Goal: Task Accomplishment & Management: Manage account settings

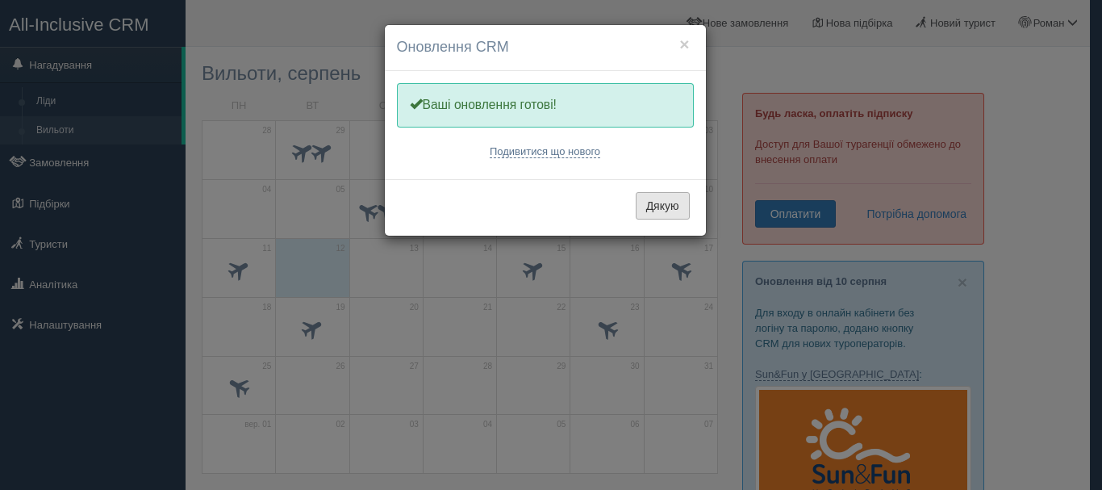
click at [666, 204] on button "Дякую" at bounding box center [663, 205] width 54 height 27
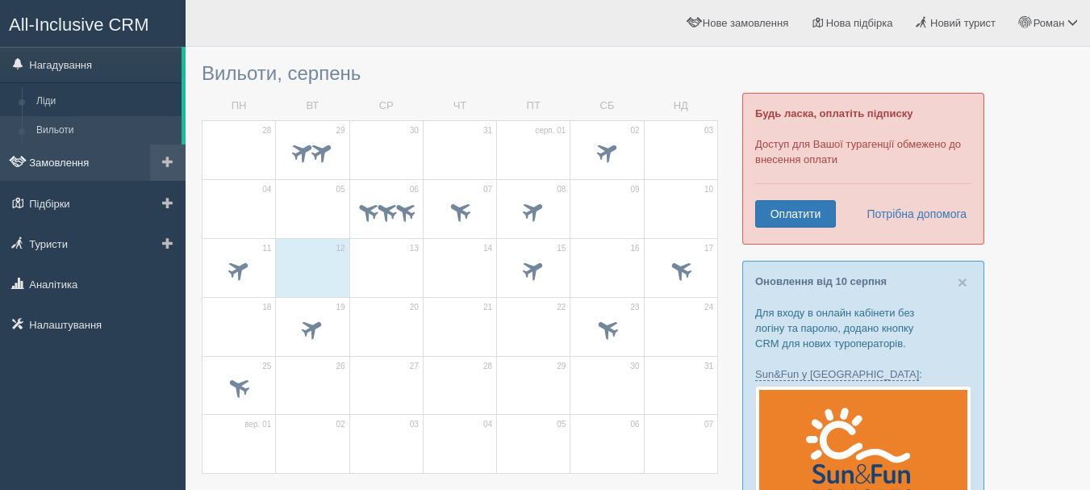
click at [76, 162] on link "Замовлення" at bounding box center [93, 161] width 186 height 35
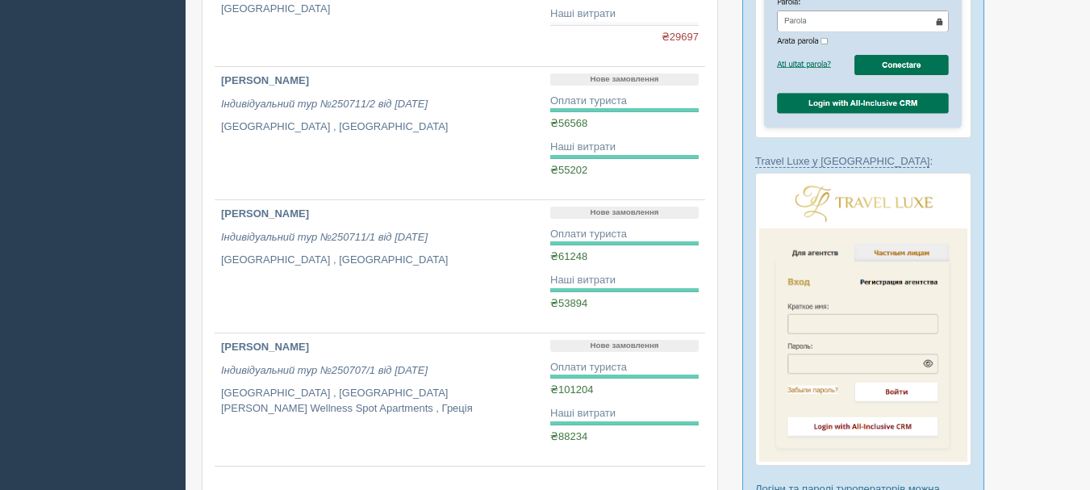
scroll to position [1210, 0]
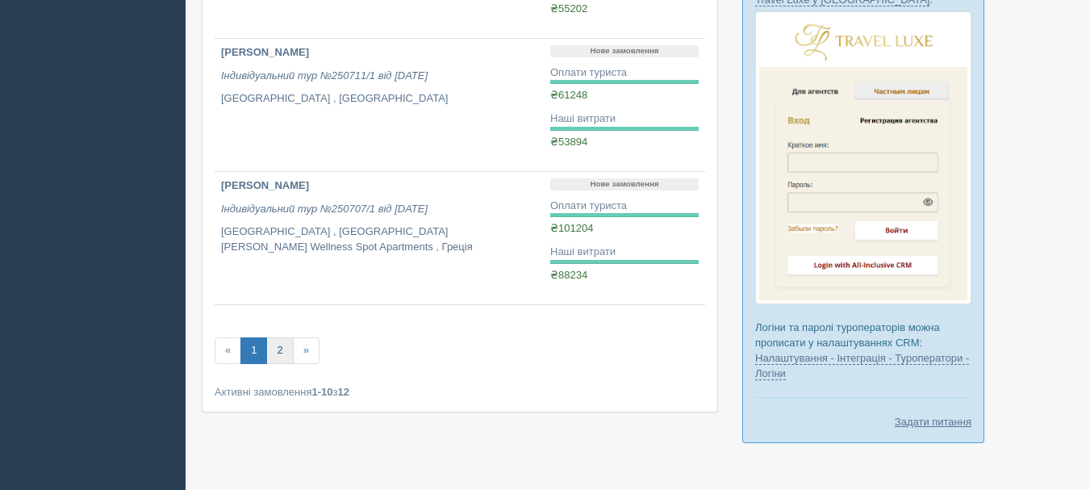
click at [283, 344] on link "2" at bounding box center [279, 350] width 27 height 27
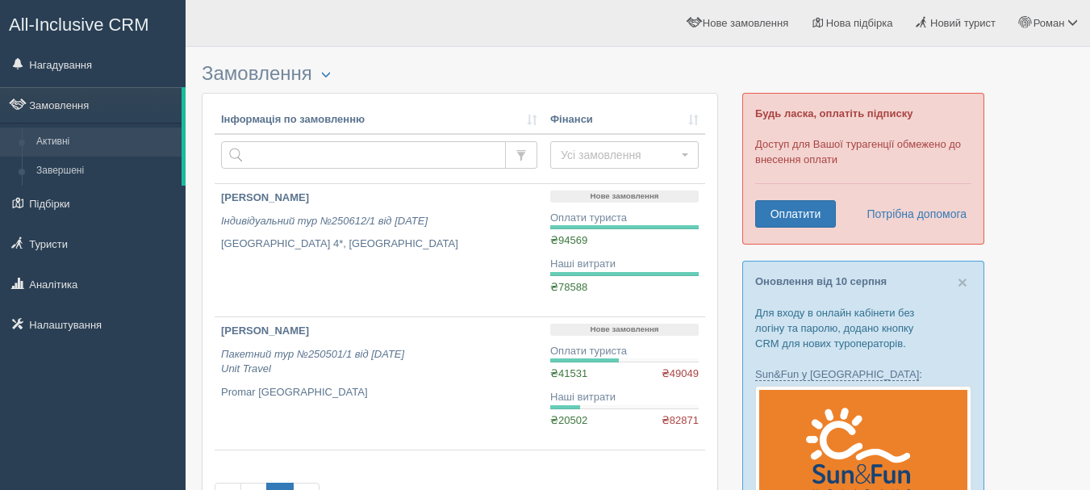
scroll to position [81, 0]
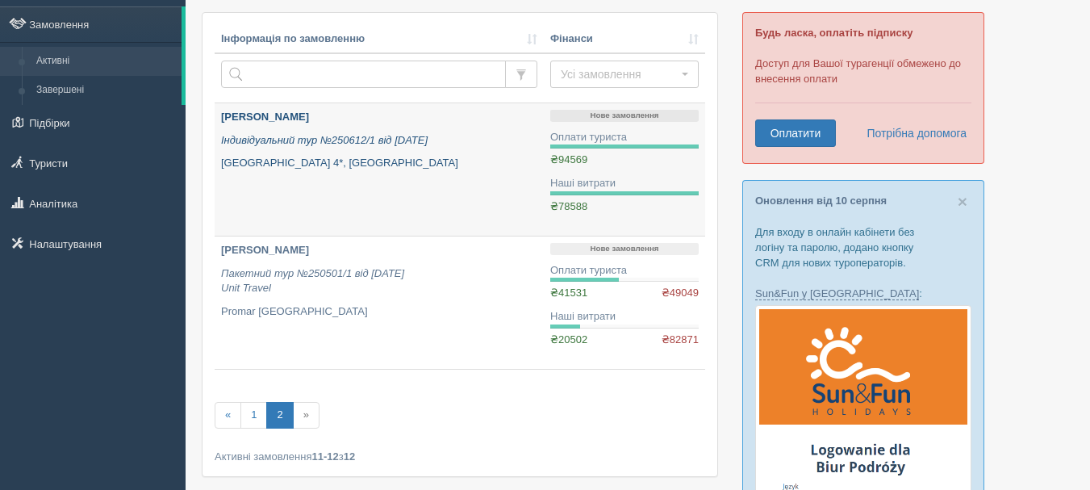
click at [497, 190] on link "Паламарчук Олена Олександрівна Індивідуальний тур №250612/1 від 12.06.2025 Burg…" at bounding box center [379, 169] width 329 height 132
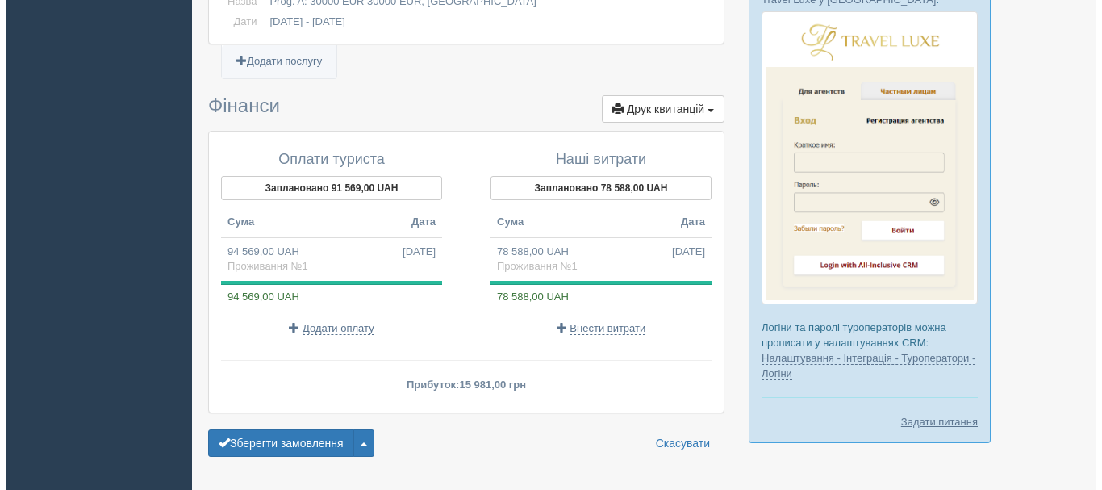
scroll to position [1259, 0]
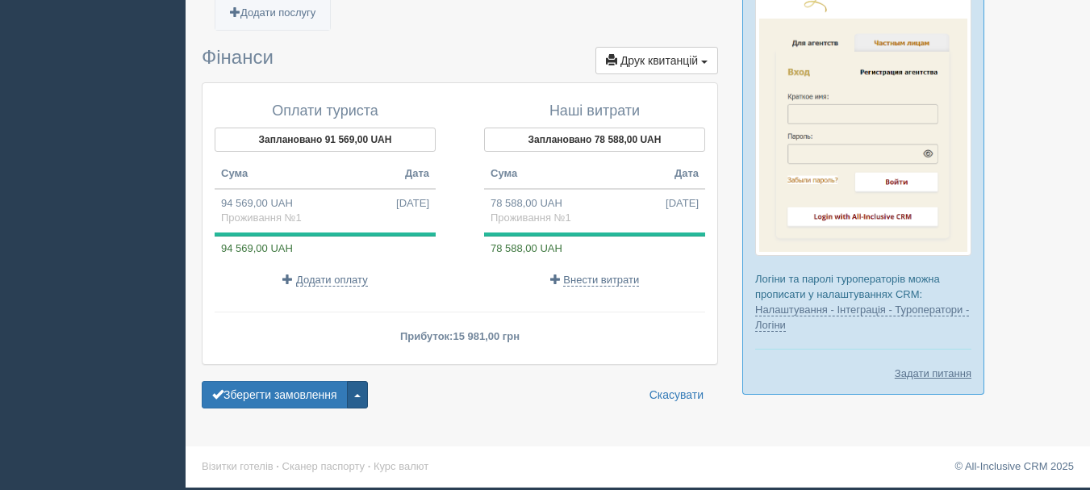
click at [366, 393] on button "button" at bounding box center [357, 394] width 21 height 27
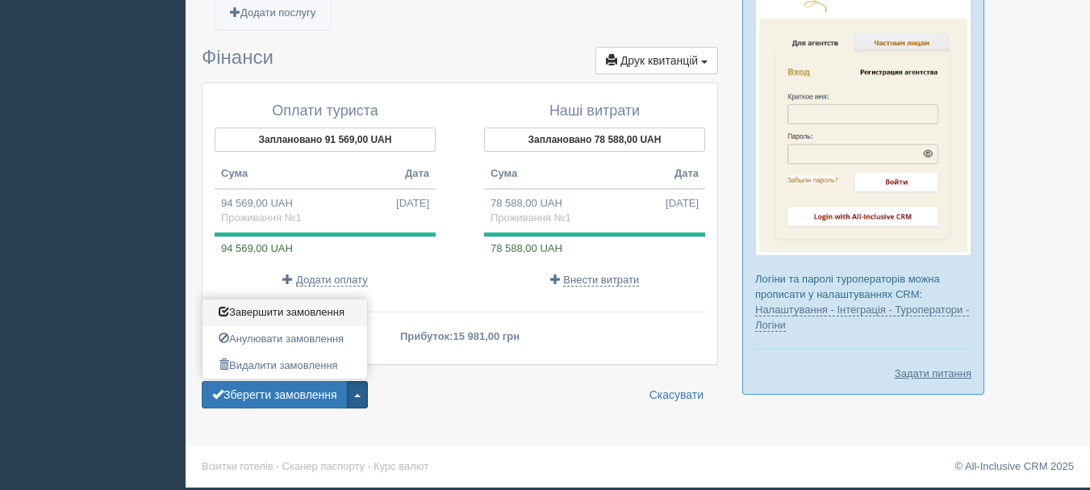
click at [337, 319] on link "Завершити замовлення Активувати замовлення" at bounding box center [285, 312] width 165 height 27
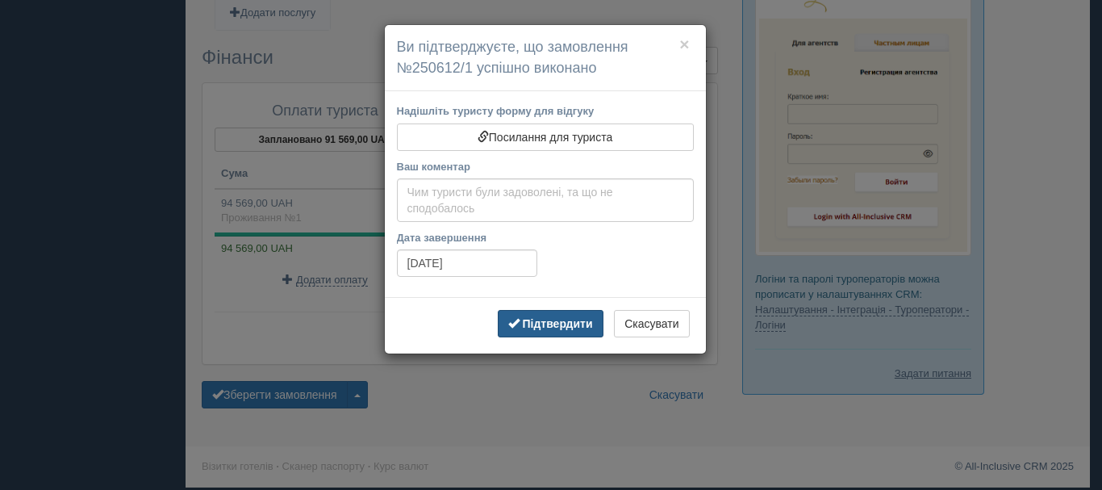
click at [555, 322] on b "Підтвердити" at bounding box center [557, 323] width 70 height 13
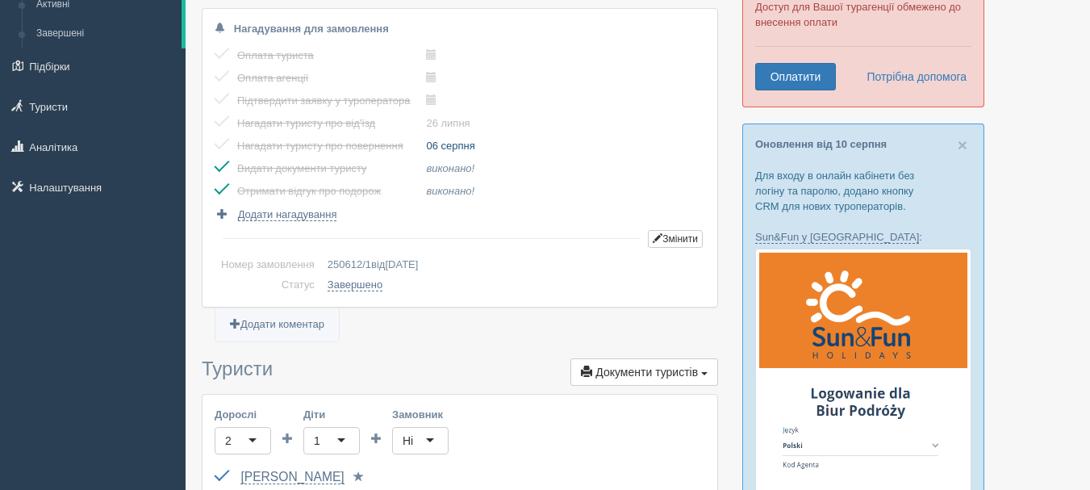
scroll to position [0, 0]
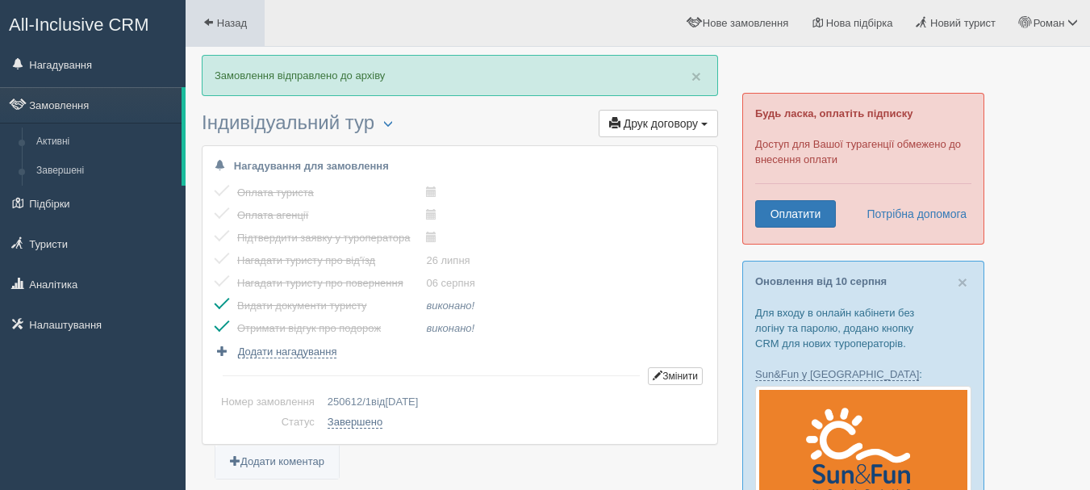
click at [213, 30] on link "Назад" at bounding box center [225, 23] width 79 height 46
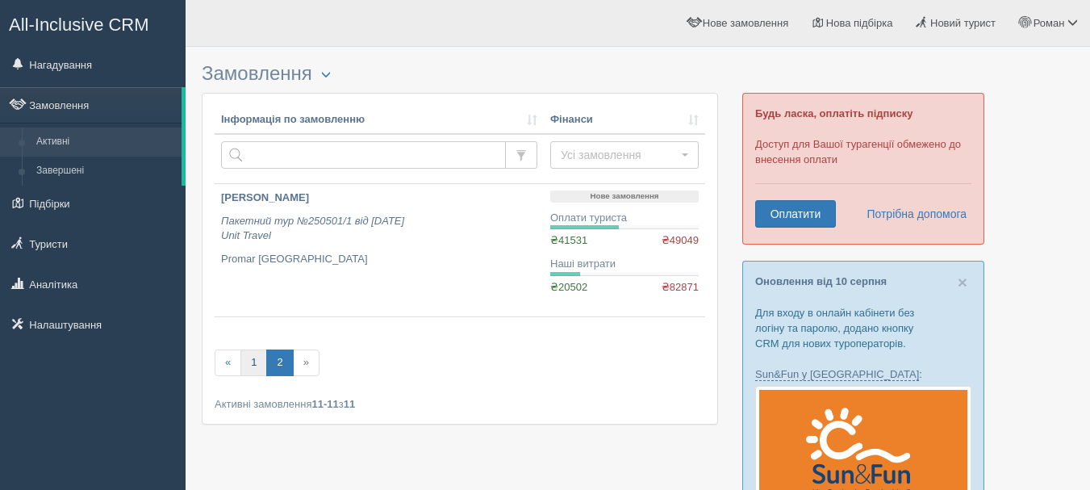
click at [248, 360] on link "1" at bounding box center [253, 362] width 27 height 27
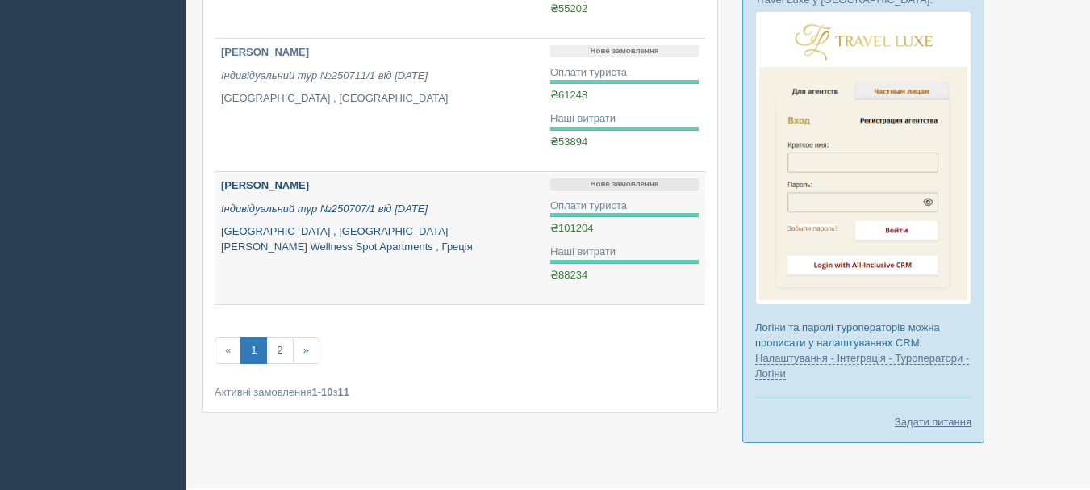
scroll to position [1049, 0]
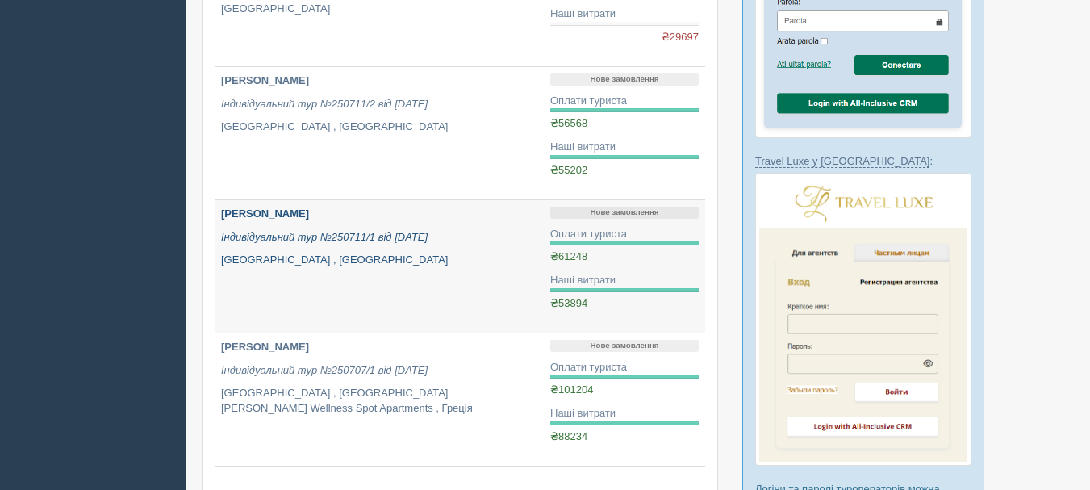
click at [459, 251] on div "[PERSON_NAME] Індивідуальний тур №250711/1 від [DATE] [GEOGRAPHIC_DATA] , [GEOG…" at bounding box center [379, 237] width 316 height 61
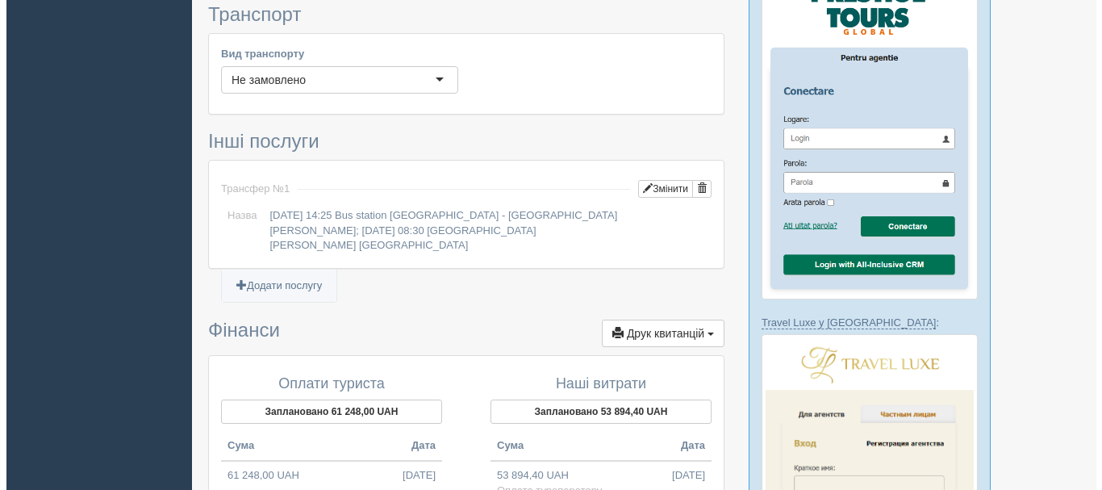
scroll to position [1252, 0]
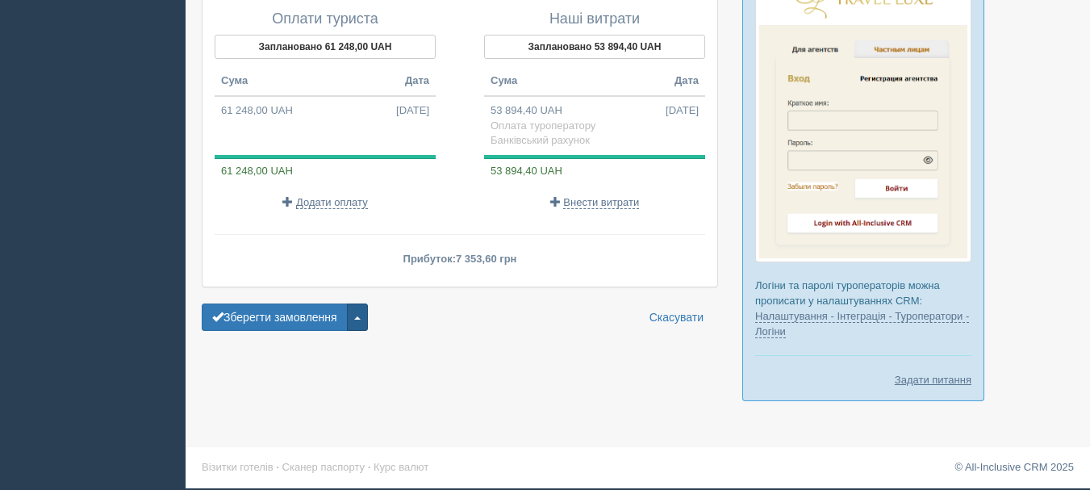
click at [356, 307] on button "button" at bounding box center [357, 316] width 21 height 27
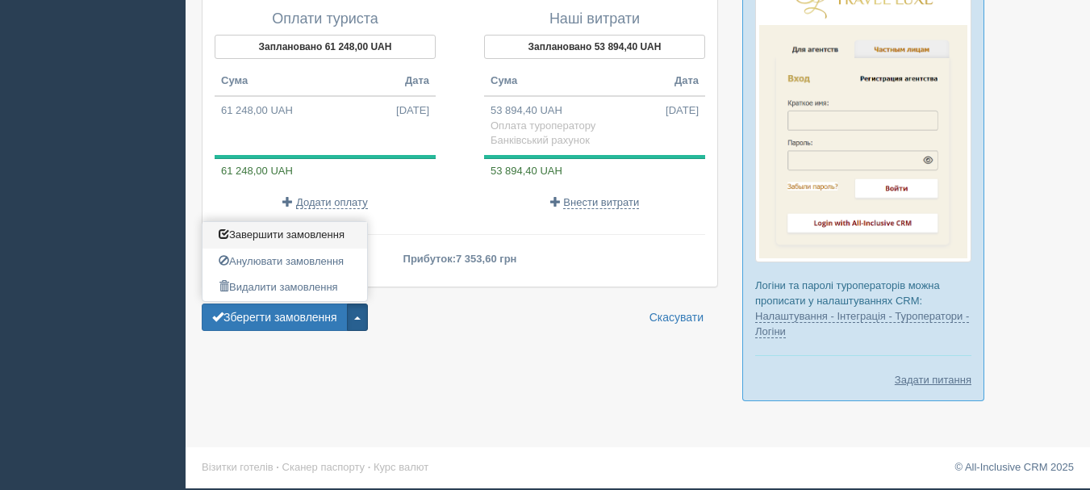
click at [337, 228] on span "Завершити замовлення" at bounding box center [282, 234] width 126 height 12
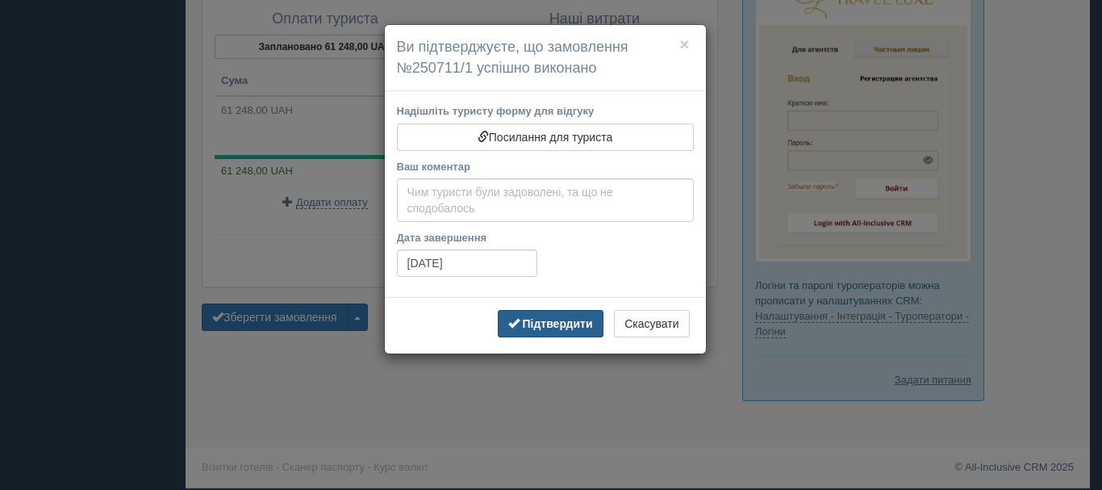
click at [547, 324] on b "Підтвердити" at bounding box center [557, 323] width 70 height 13
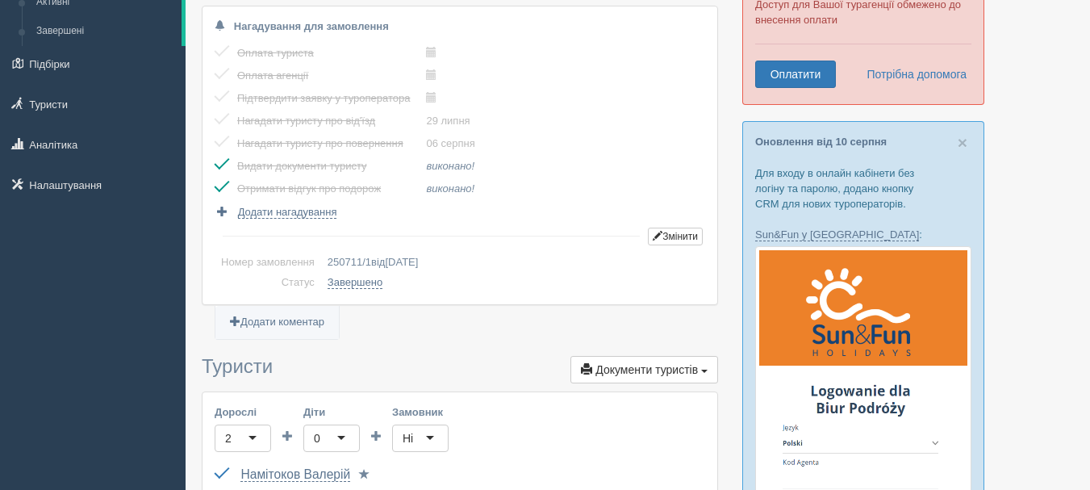
scroll to position [0, 0]
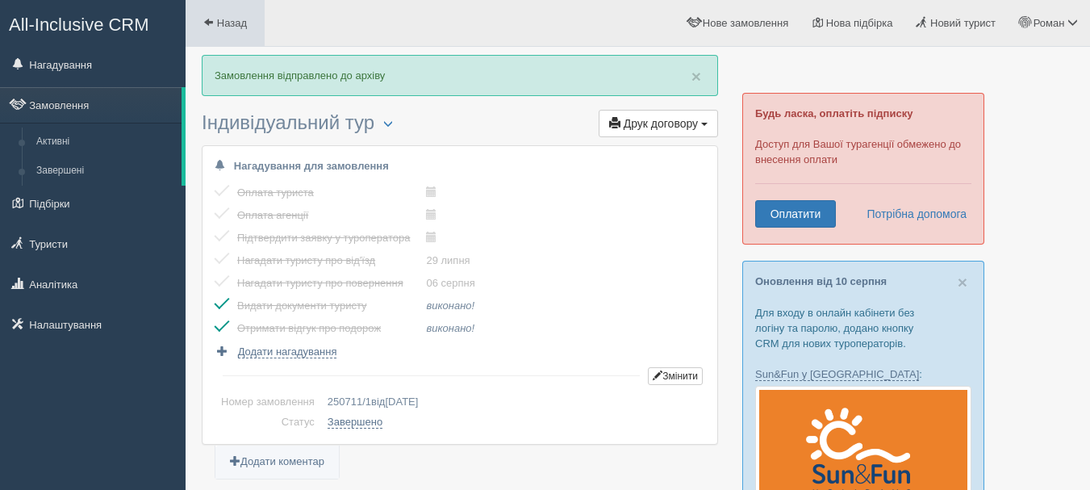
click at [226, 25] on span "Назад" at bounding box center [232, 23] width 30 height 12
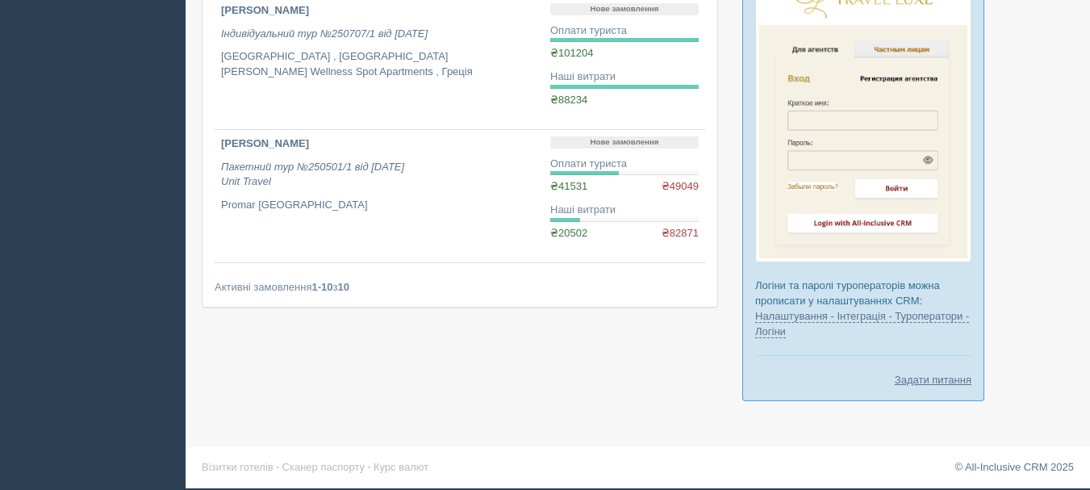
scroll to position [1010, 0]
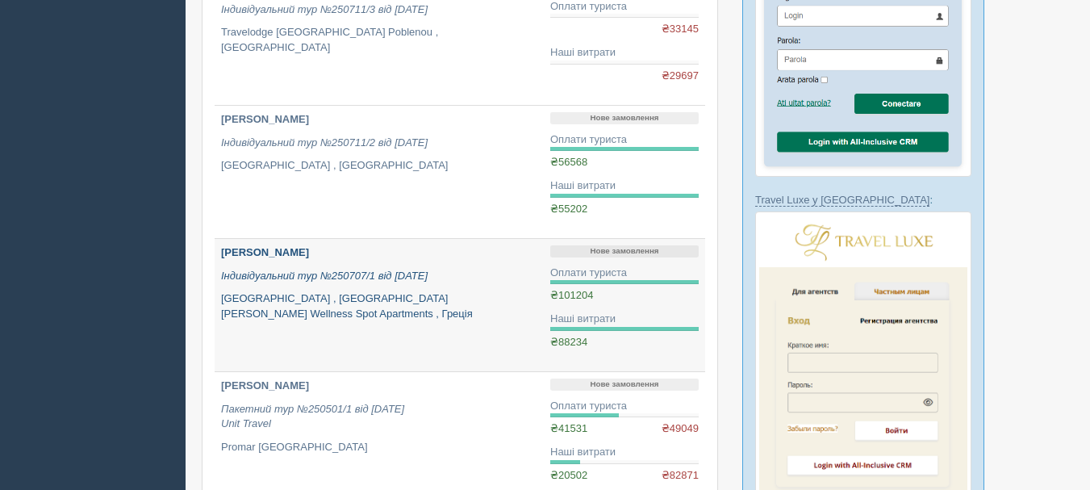
click at [476, 303] on p "[GEOGRAPHIC_DATA] , Греція [PERSON_NAME] Wellness Spot Apartments , Греція" at bounding box center [379, 306] width 316 height 30
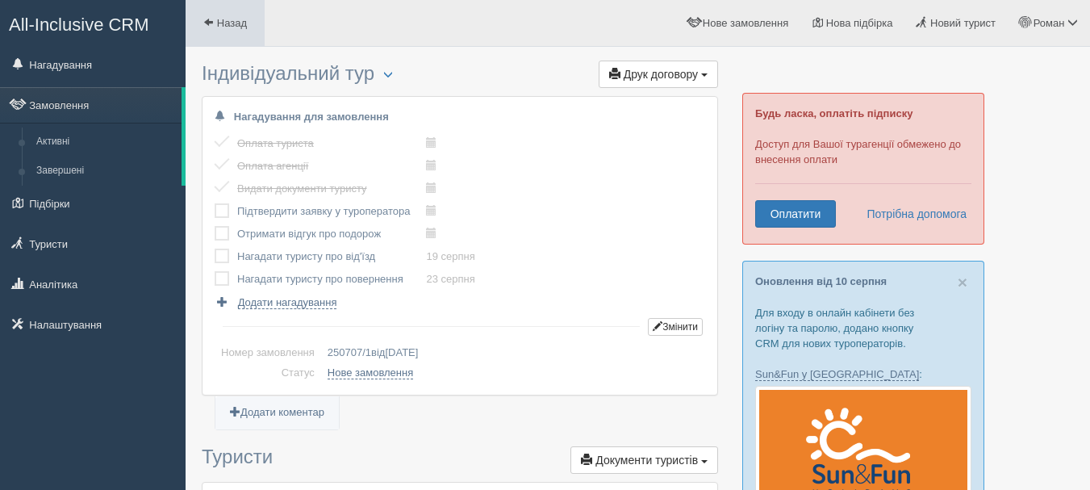
click at [248, 33] on link "Назад" at bounding box center [225, 23] width 79 height 46
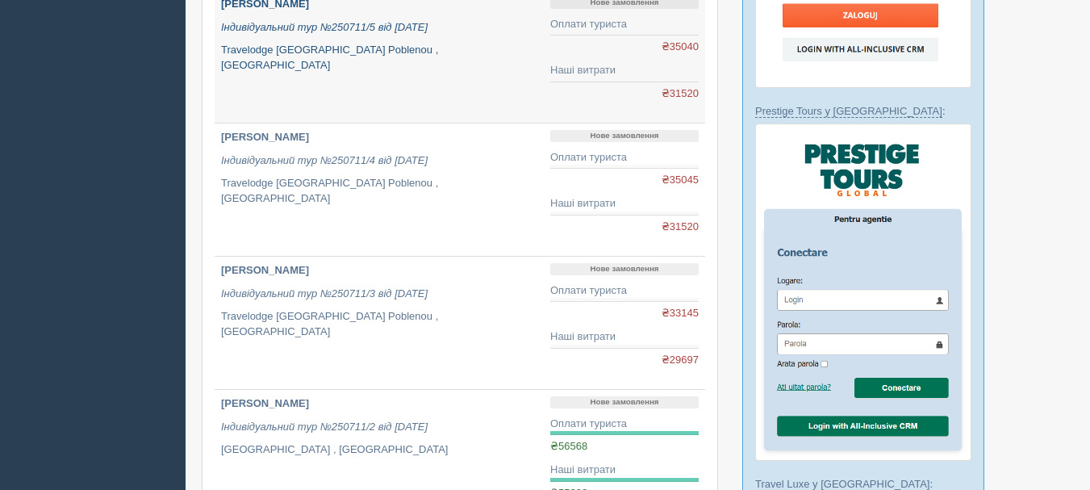
scroll to position [887, 0]
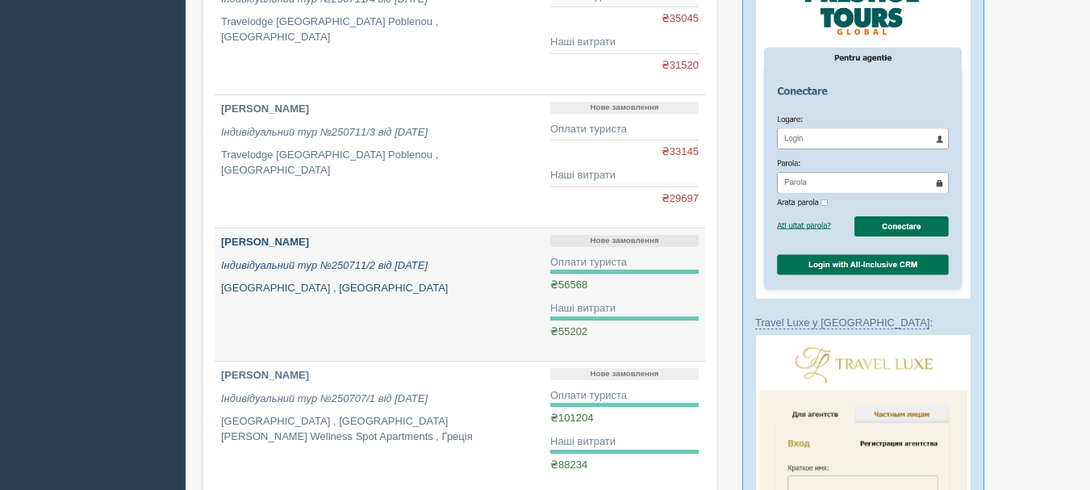
click at [428, 294] on p "Hotel Delfin Plava Laguna , Хорватія" at bounding box center [379, 288] width 316 height 15
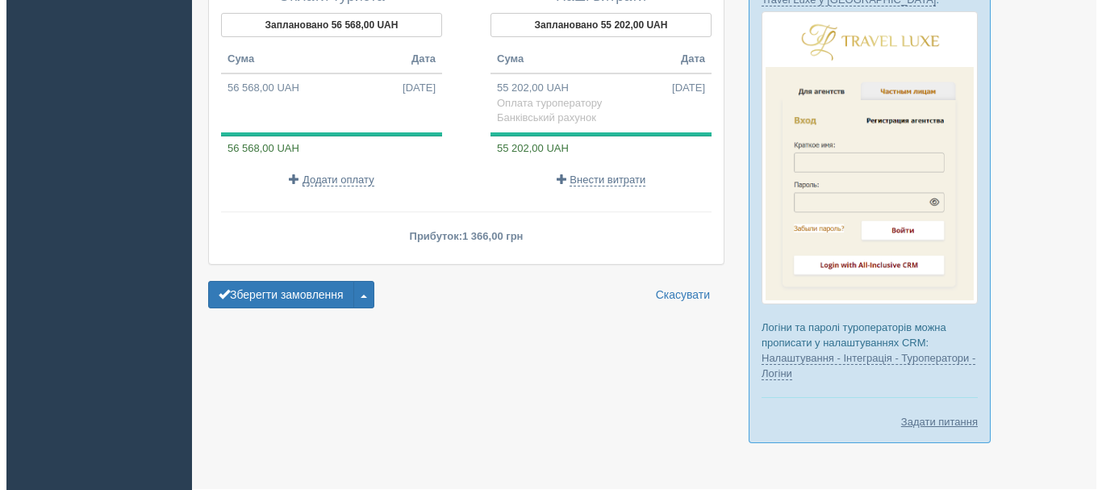
scroll to position [1252, 0]
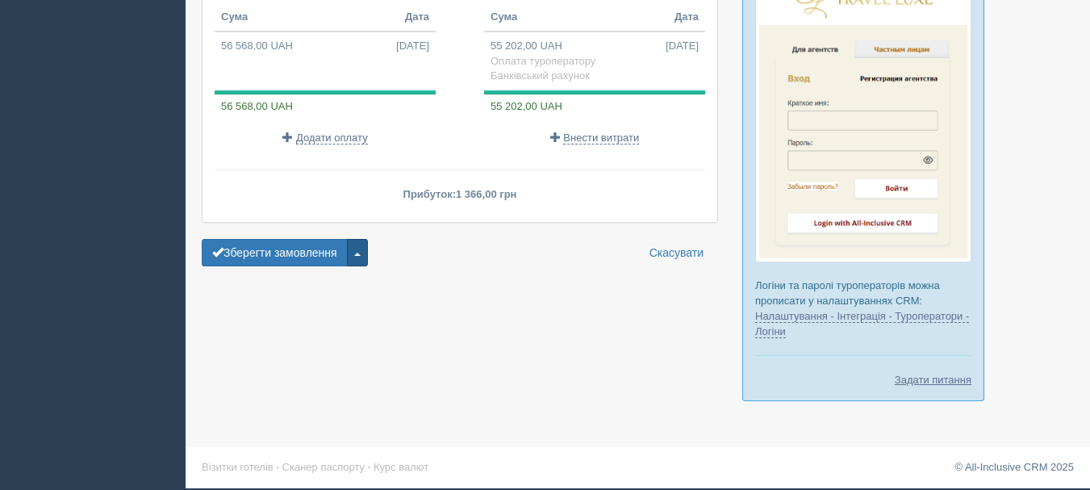
click at [355, 255] on button "button" at bounding box center [357, 252] width 21 height 27
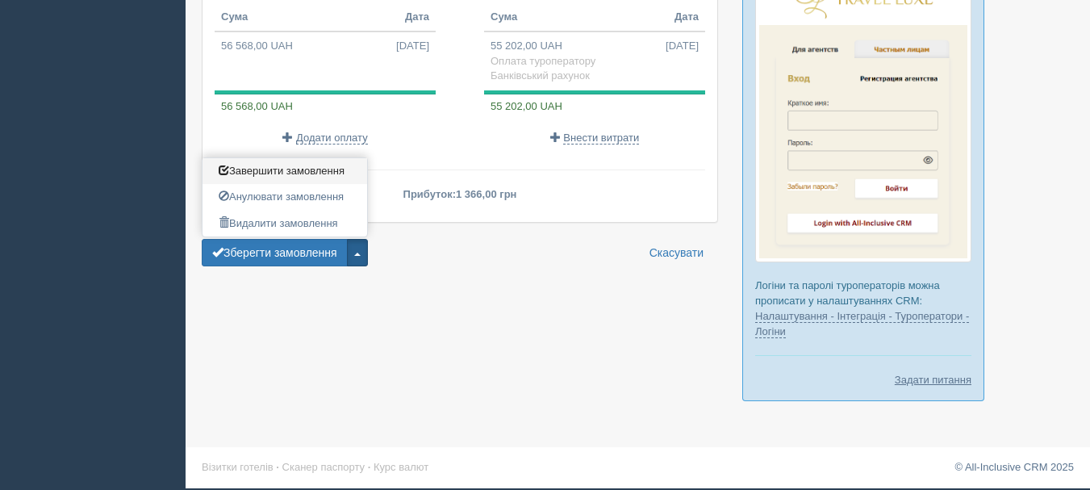
click at [328, 177] on link "Завершити замовлення Активувати замовлення" at bounding box center [285, 171] width 165 height 27
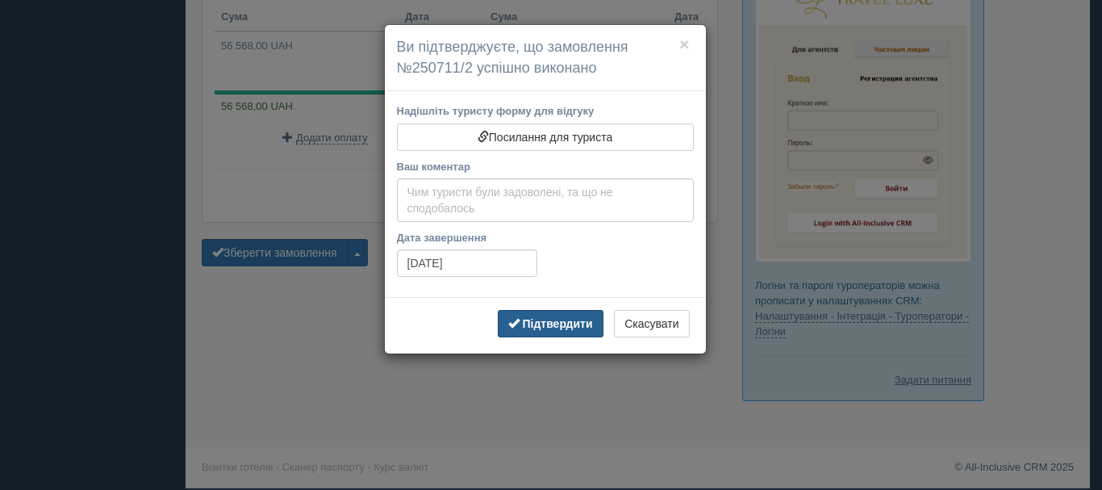
click at [538, 319] on b "Підтвердити" at bounding box center [557, 323] width 70 height 13
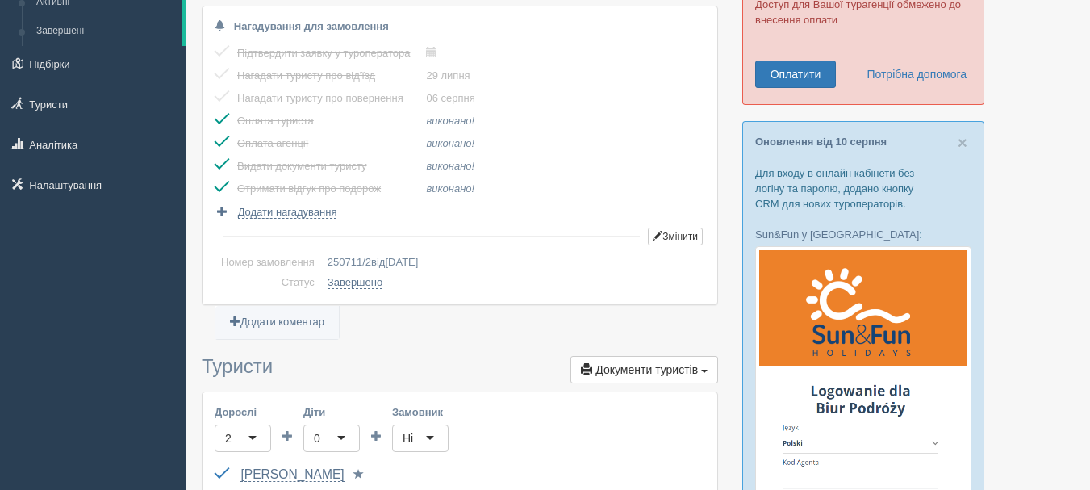
scroll to position [0, 0]
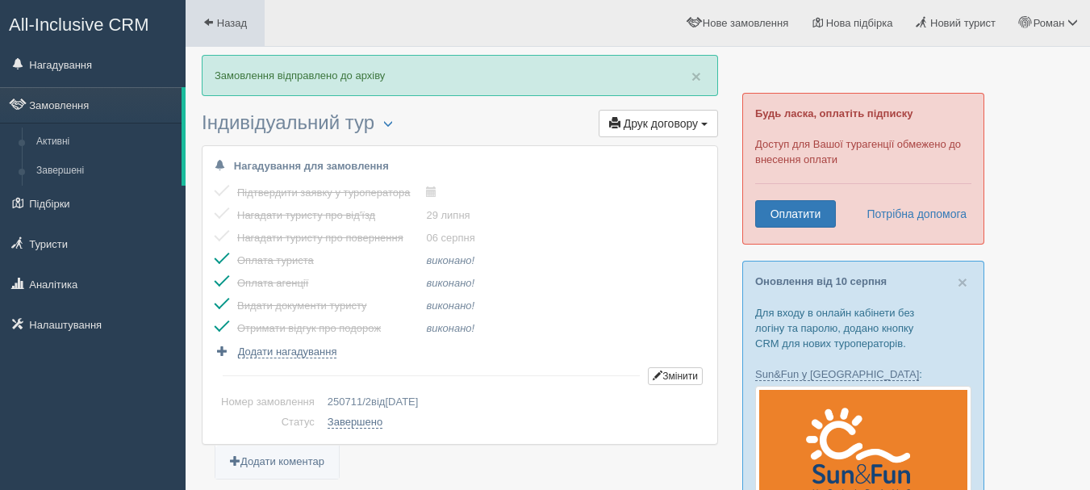
click at [209, 19] on span at bounding box center [208, 22] width 10 height 10
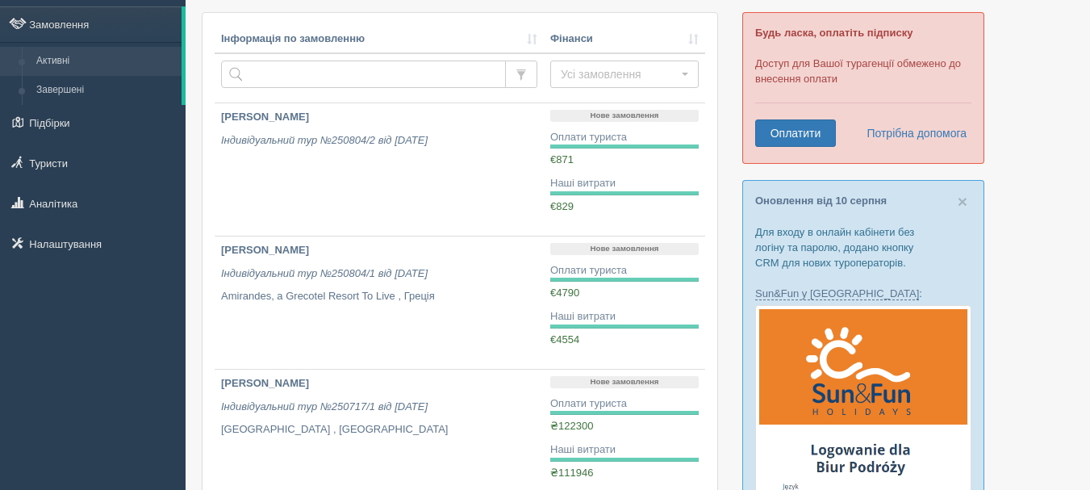
scroll to position [242, 0]
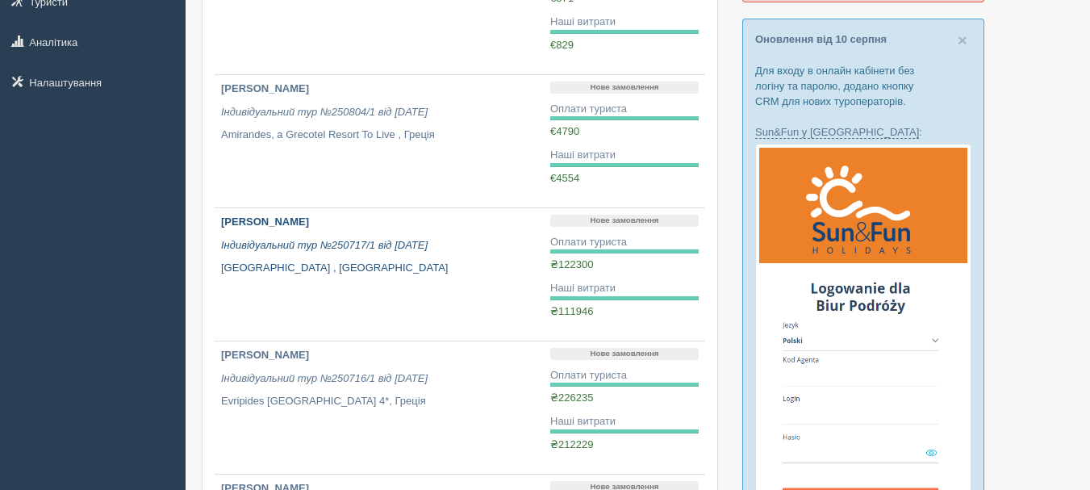
click at [418, 262] on p "Skyview Hotel , Іспанія" at bounding box center [379, 268] width 316 height 15
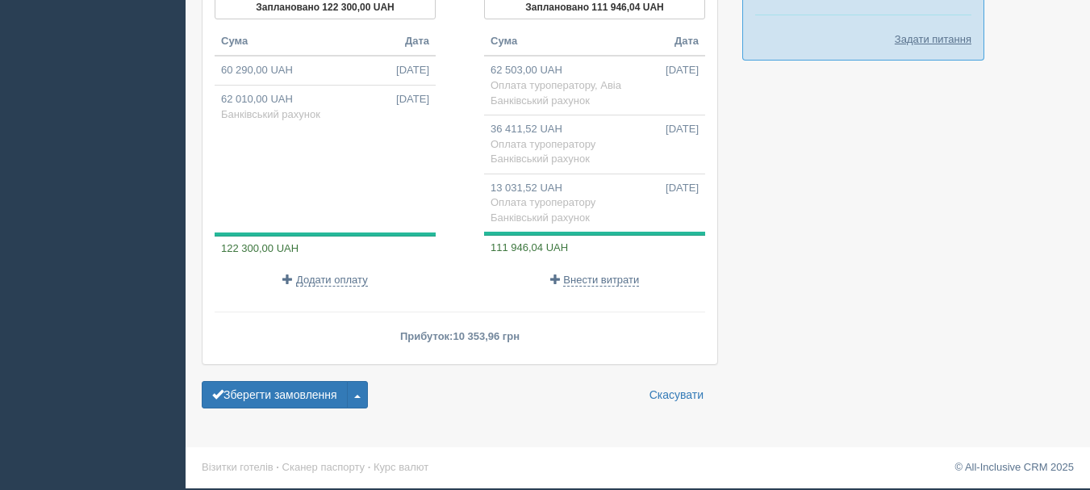
scroll to position [1365, 0]
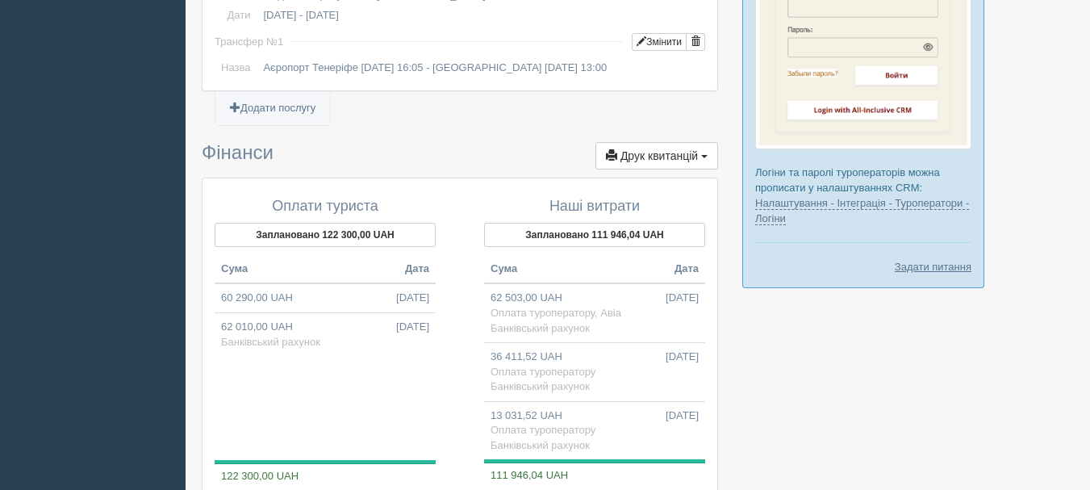
click at [675, 169] on button "Друк квитанцій Друк" at bounding box center [656, 155] width 123 height 27
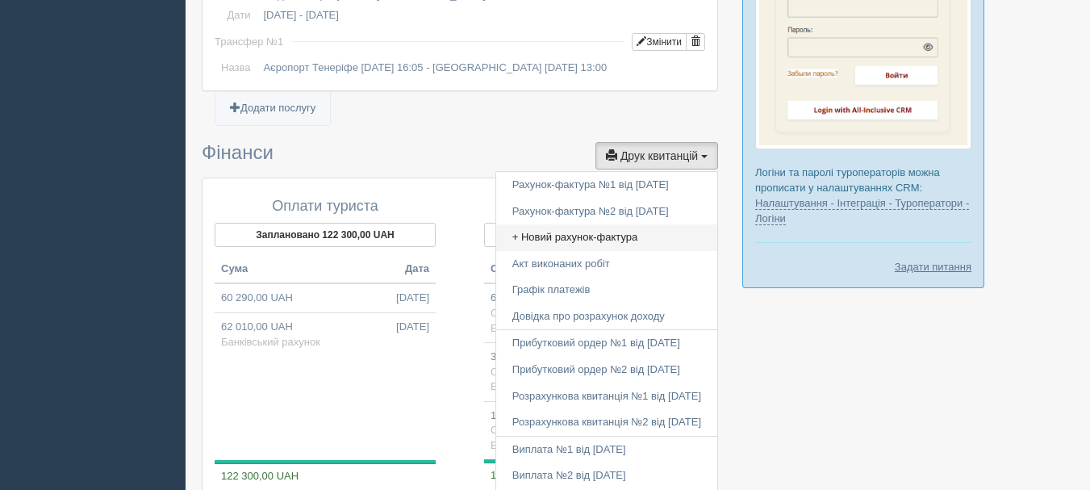
click at [637, 251] on link "+ Новий рахунок-фактура" at bounding box center [606, 237] width 221 height 27
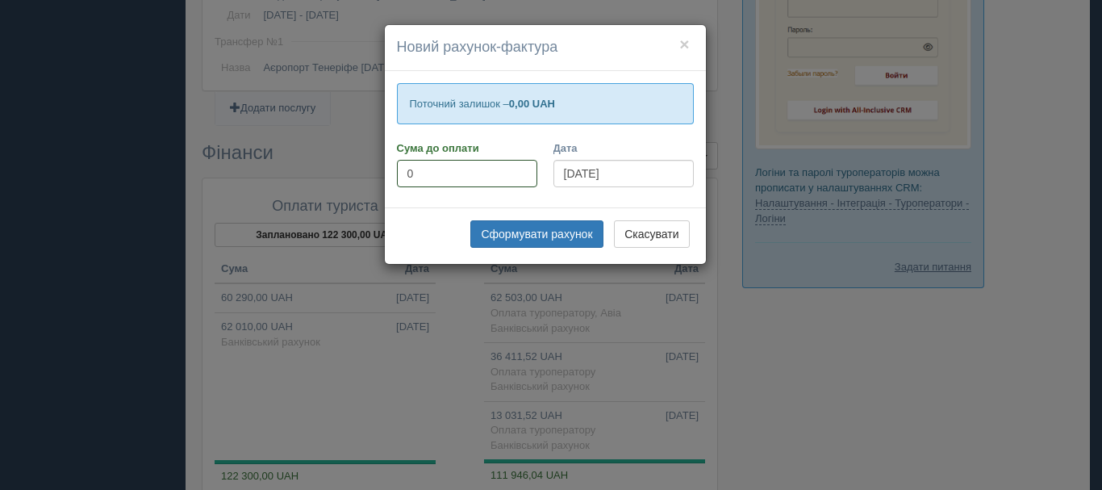
click at [417, 172] on input "0" at bounding box center [467, 173] width 140 height 27
type input "0"
type input "8069.80"
click at [523, 224] on button "Сформувати рахунок" at bounding box center [536, 233] width 132 height 27
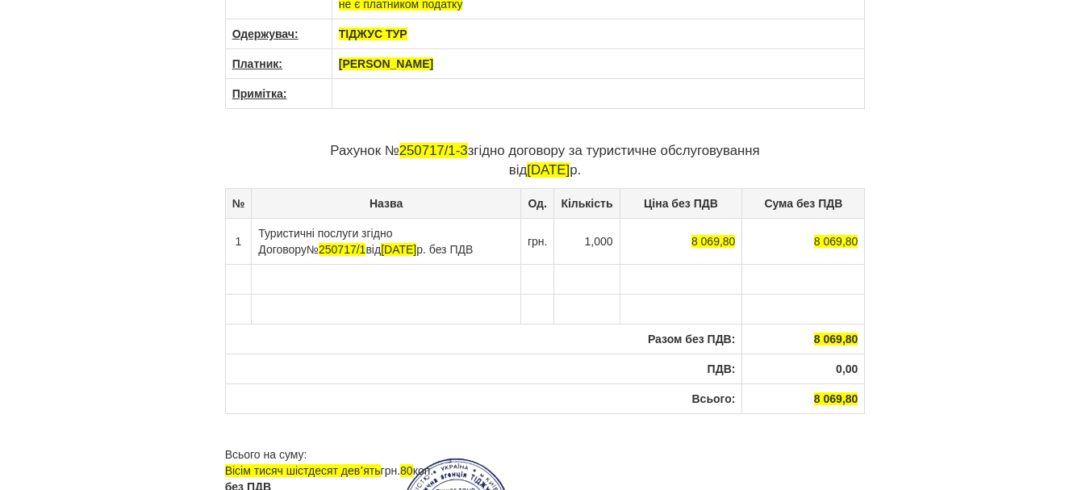
scroll to position [242, 0]
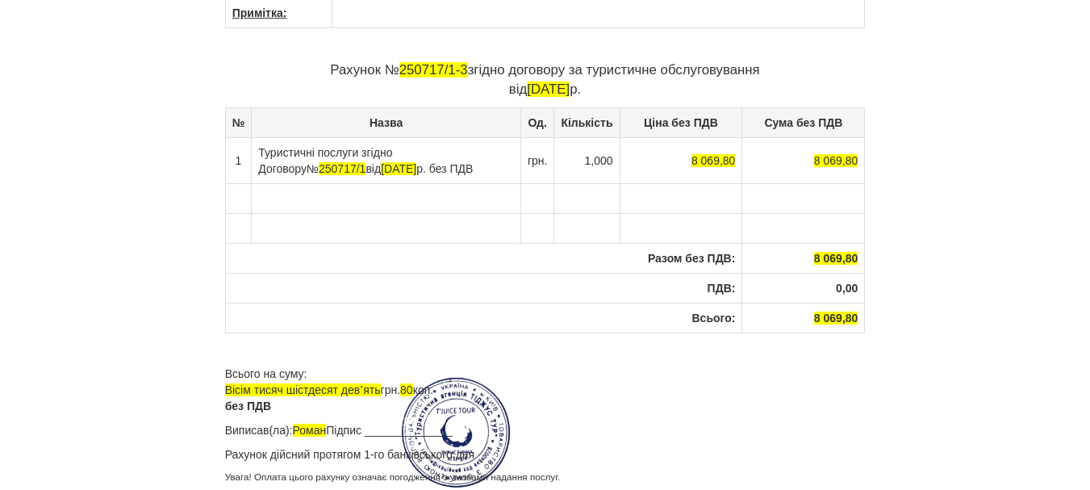
drag, startPoint x: 468, startPoint y: 172, endPoint x: 259, endPoint y: 153, distance: 209.8
click at [259, 153] on td "Туристичні послуги згідно Договору № 250717/1 від [DATE] без ПДВ" at bounding box center [386, 160] width 269 height 46
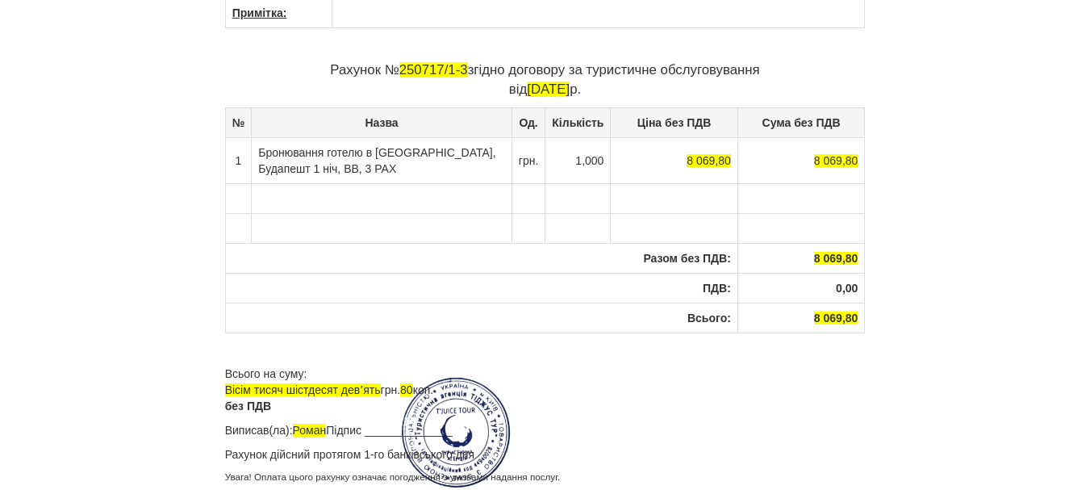
click at [698, 202] on td at bounding box center [674, 198] width 127 height 30
click at [809, 196] on td at bounding box center [800, 198] width 127 height 30
click at [960, 240] on div "× Деякі поля не заповнено Ми підсвітили порожні поля червоним кольором. Ви може…" at bounding box center [545, 125] width 944 height 734
drag, startPoint x: 684, startPoint y: 160, endPoint x: 724, endPoint y: 161, distance: 39.6
click at [724, 161] on span "8 069,80" at bounding box center [709, 160] width 44 height 13
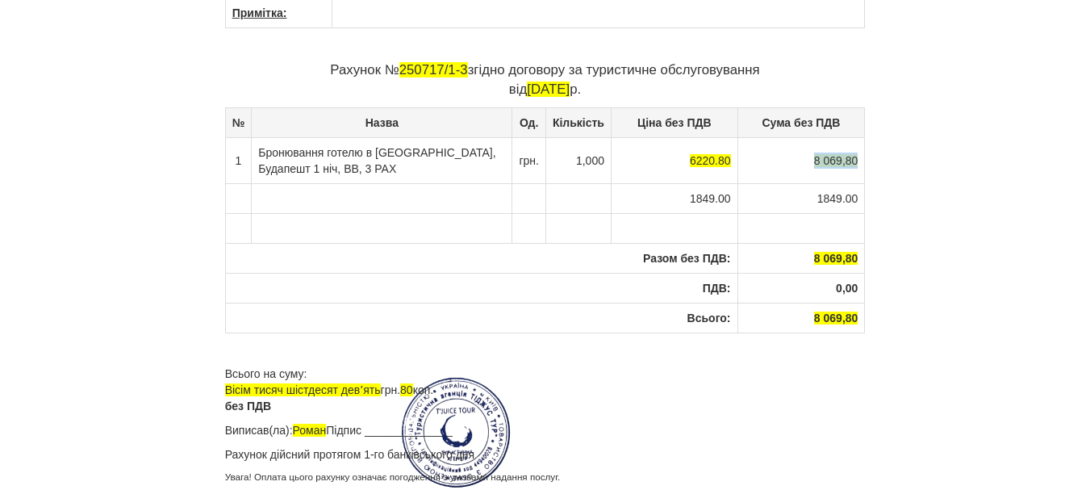
drag, startPoint x: 816, startPoint y: 163, endPoint x: 862, endPoint y: 157, distance: 47.1
click at [862, 157] on td "8 069,80" at bounding box center [800, 160] width 127 height 46
click at [900, 272] on div "× Деякі поля не заповнено Ми підсвітили порожні поля червоним кольором. Ви може…" at bounding box center [545, 125] width 944 height 734
click at [232, 199] on td at bounding box center [238, 198] width 27 height 30
click at [342, 174] on td "Бронювання готелю в [GEOGRAPHIC_DATA], Будапешт 1 ніч, ВВ, 3 PAX" at bounding box center [382, 160] width 261 height 46
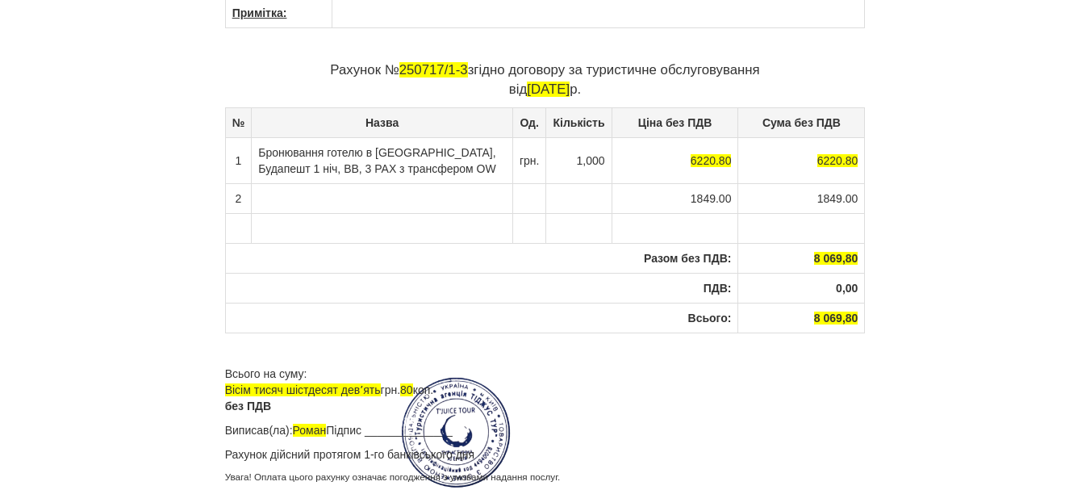
click at [294, 188] on td at bounding box center [382, 198] width 261 height 30
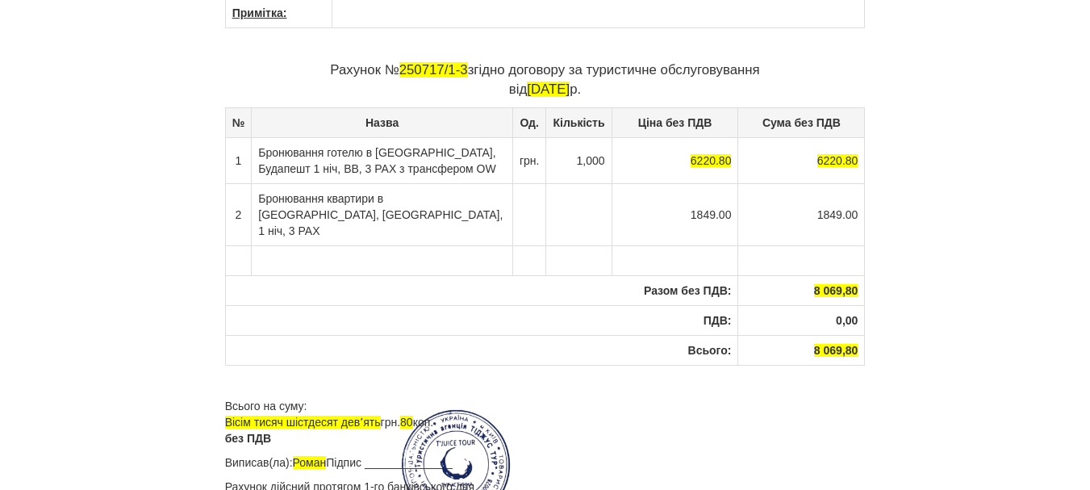
click at [515, 210] on td at bounding box center [529, 214] width 34 height 62
click at [562, 198] on td at bounding box center [578, 214] width 65 height 62
click at [1017, 248] on html "× Деякі поля не заповнено Ми підсвітили порожні поля червоним кольором. Ви може…" at bounding box center [545, 3] width 1090 height 490
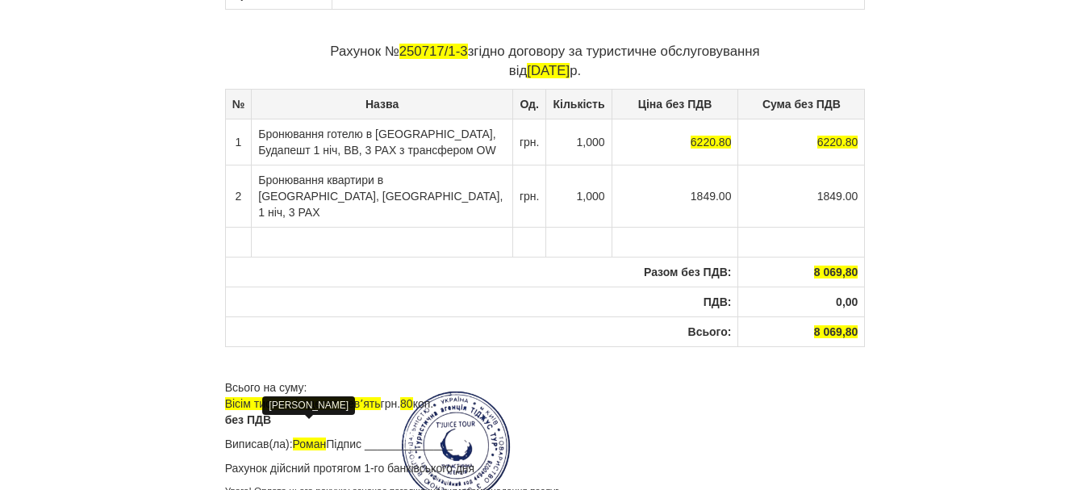
click at [307, 437] on span "Роман" at bounding box center [310, 443] width 34 height 13
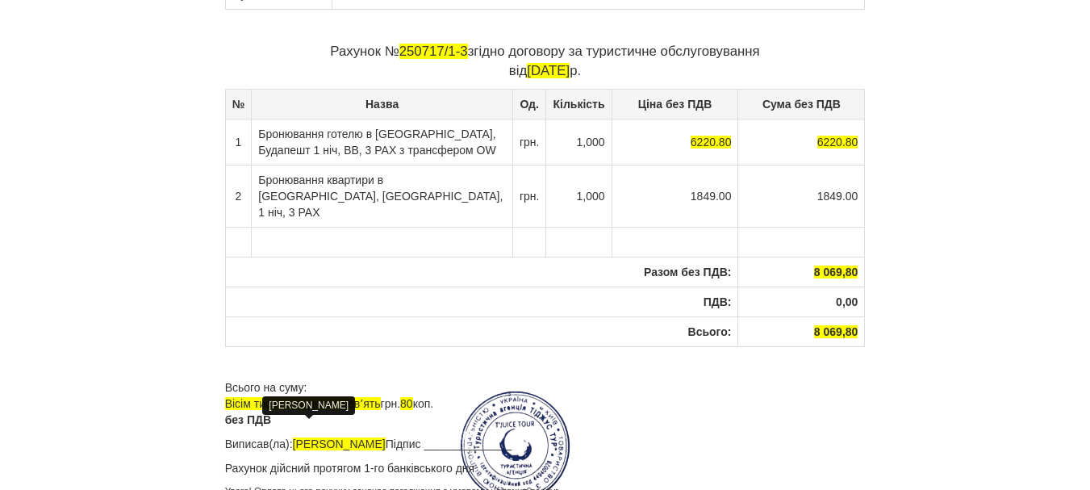
click at [418, 436] on p "Виписав(ла): [PERSON_NAME] Підпис ______________" at bounding box center [545, 444] width 641 height 16
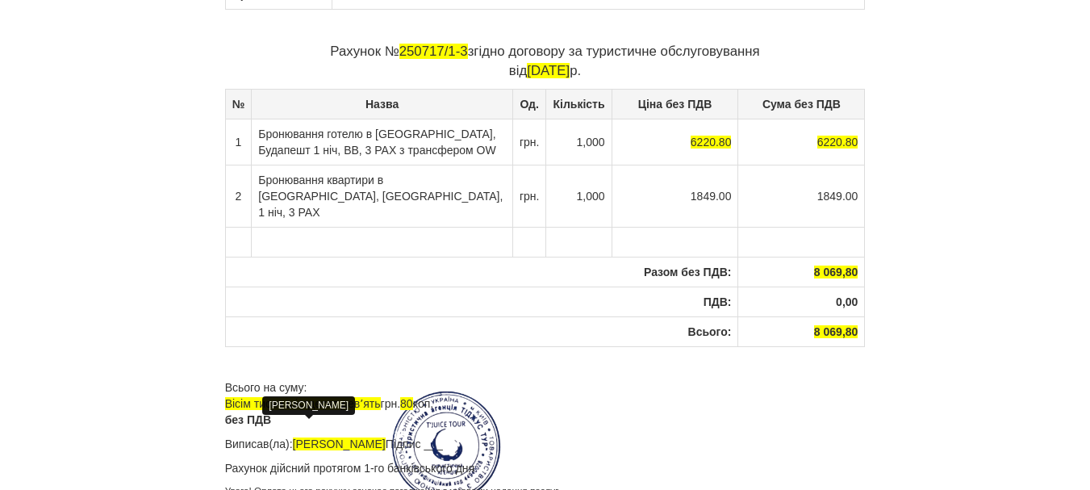
click at [348, 437] on span "[PERSON_NAME]" at bounding box center [339, 443] width 93 height 13
click at [919, 350] on div "× Деякі поля не заповнено Ми підсвітили порожні поля червоним кольором. Ви може…" at bounding box center [545, 122] width 944 height 766
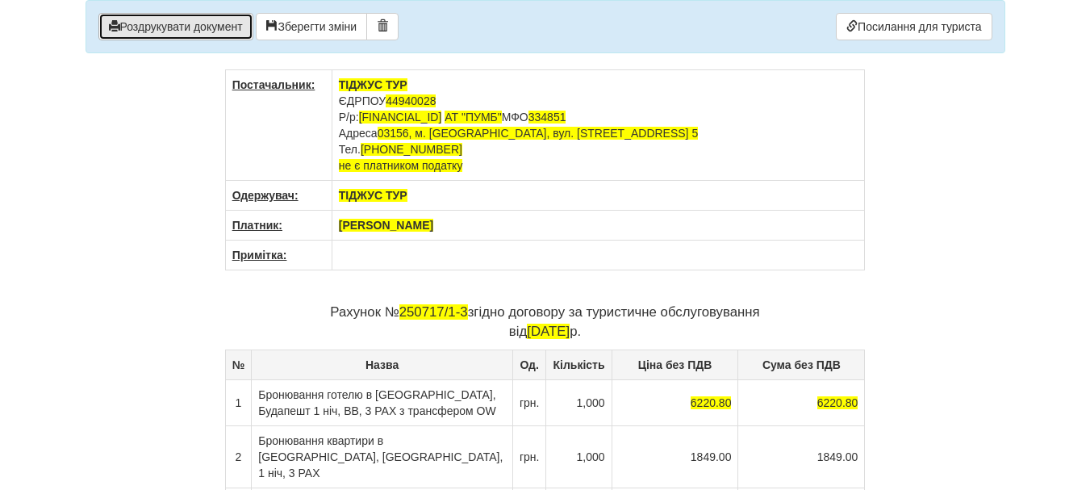
click at [188, 33] on button "Роздрукувати документ" at bounding box center [175, 26] width 155 height 27
